Goal: Navigation & Orientation: Find specific page/section

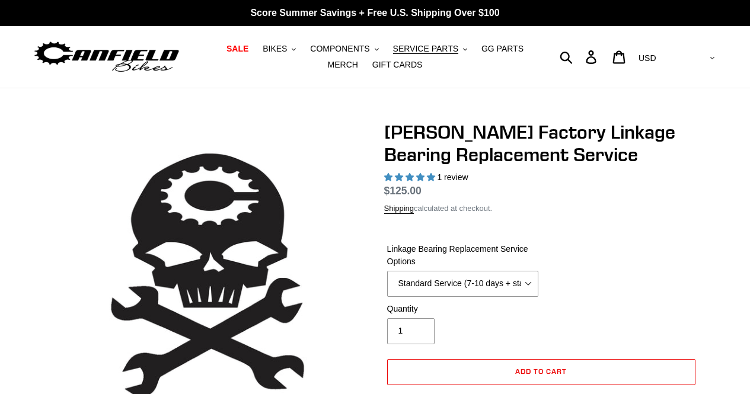
select select "highest-rating"
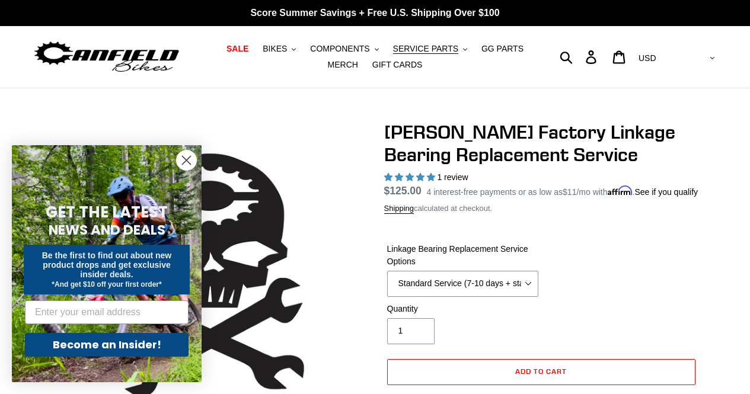
click at [188, 160] on circle "Close dialog" at bounding box center [187, 161] width 20 height 20
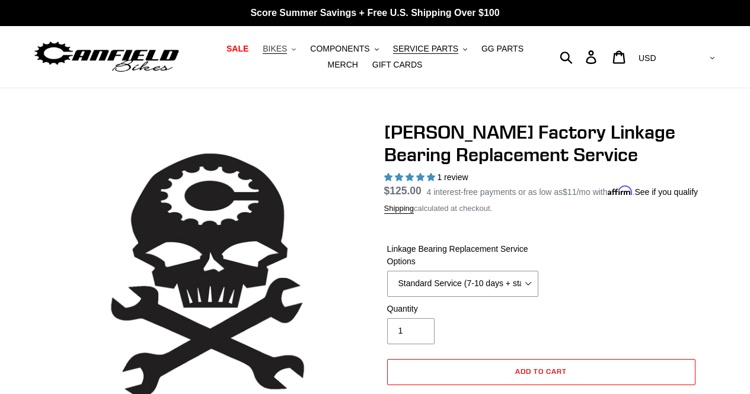
click at [266, 50] on span "BIKES" at bounding box center [275, 49] width 24 height 10
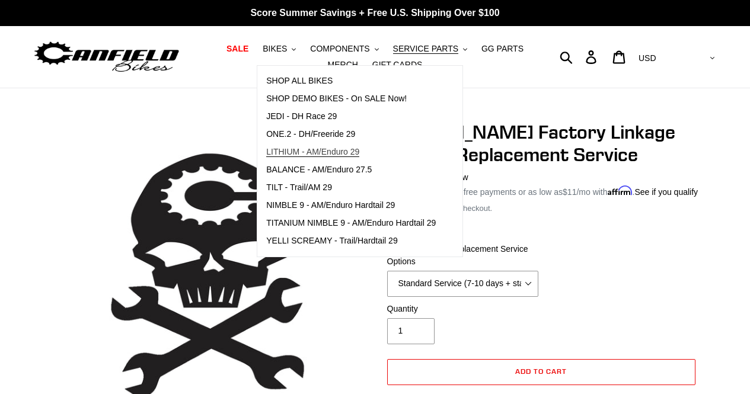
click at [288, 151] on span "LITHIUM - AM/Enduro 29" at bounding box center [312, 152] width 93 height 10
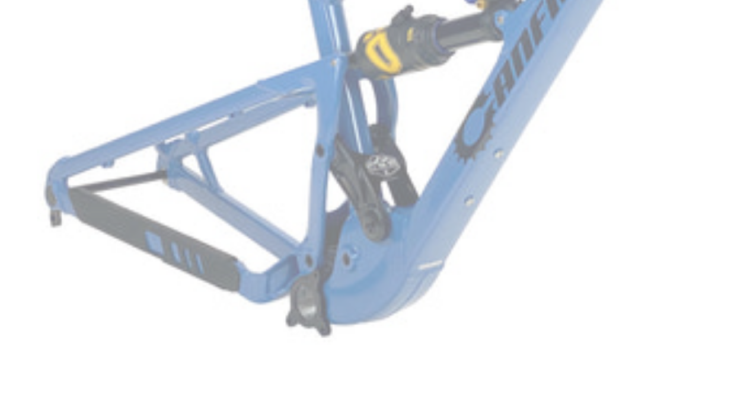
scroll to position [234, 0]
